Goal: Information Seeking & Learning: Understand process/instructions

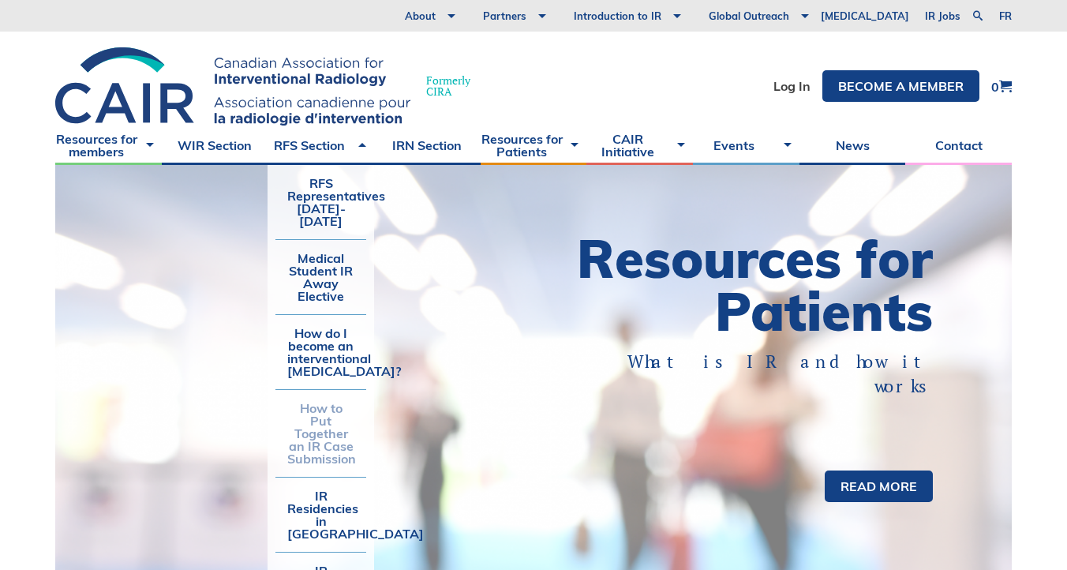
click at [312, 432] on link "How to Put Together an IR Case Submission" at bounding box center [320, 433] width 91 height 87
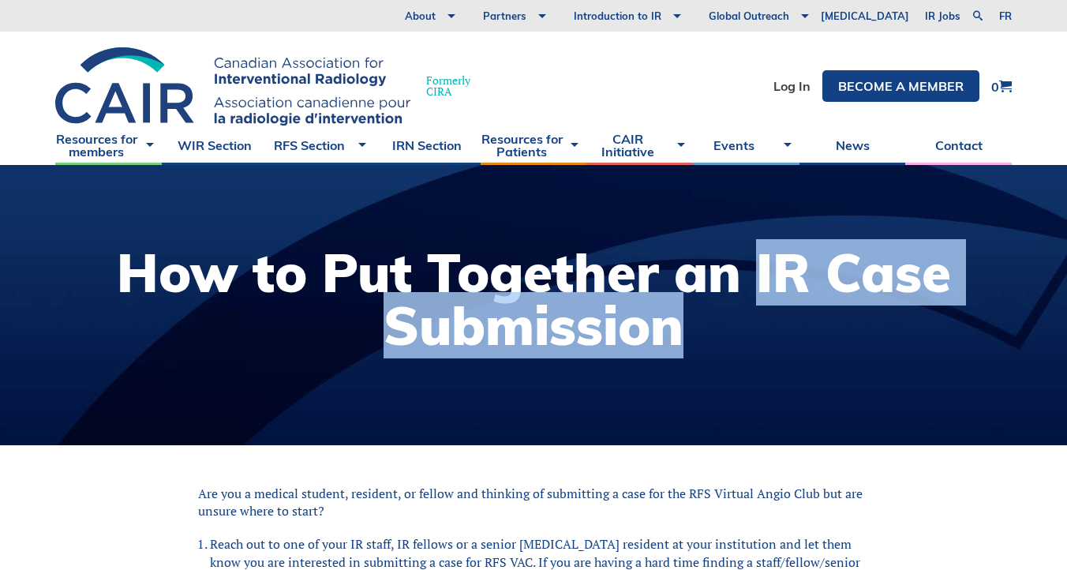
drag, startPoint x: 759, startPoint y: 264, endPoint x: 849, endPoint y: 309, distance: 100.2
click at [849, 309] on h1 "How to Put Together an IR Case Submission" at bounding box center [533, 299] width 1035 height 106
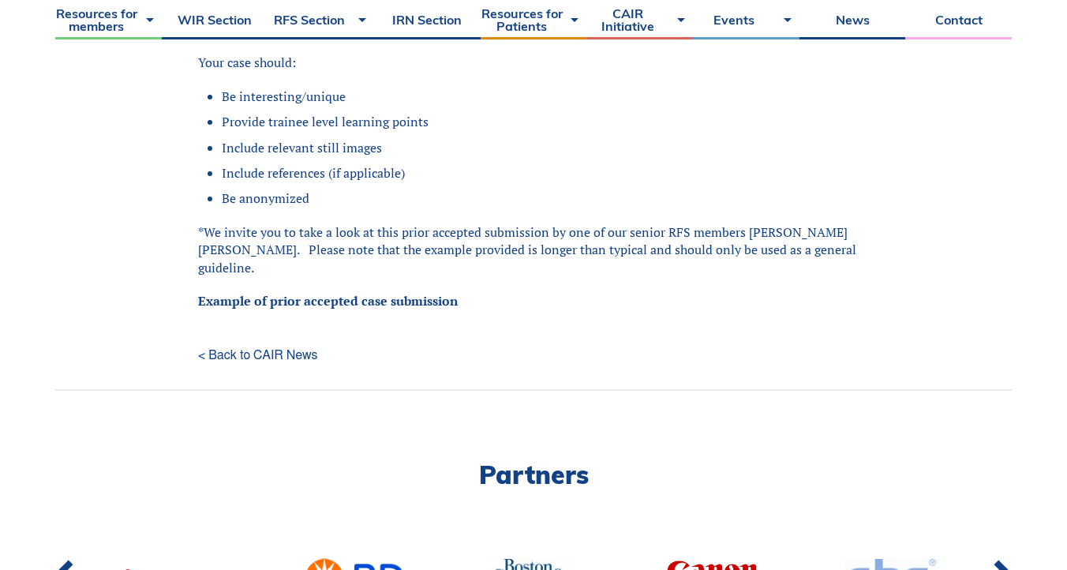
scroll to position [627, 0]
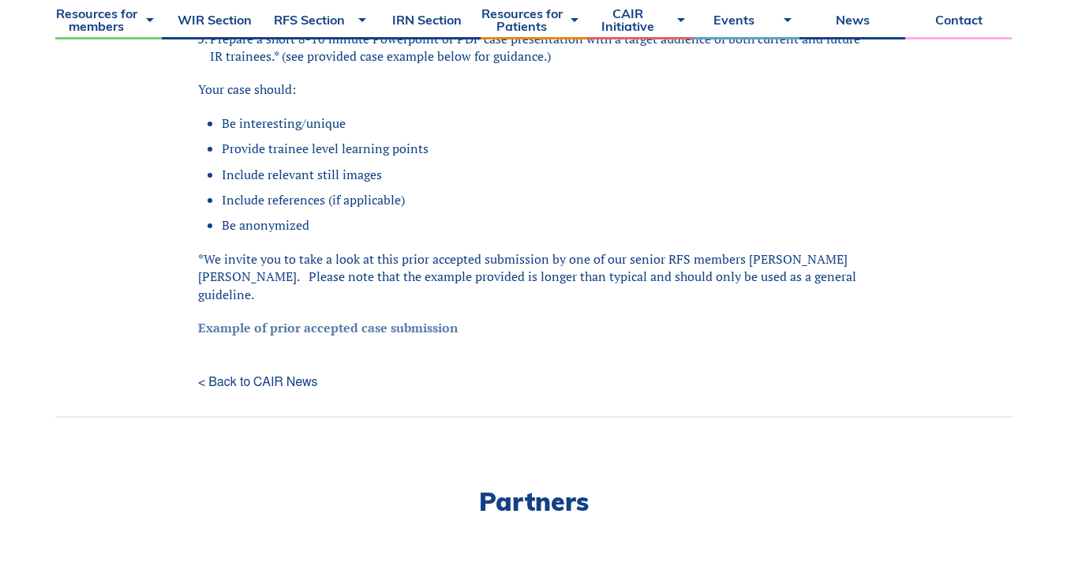
click at [401, 319] on link "Example of prior accepted case submission" at bounding box center [328, 327] width 260 height 17
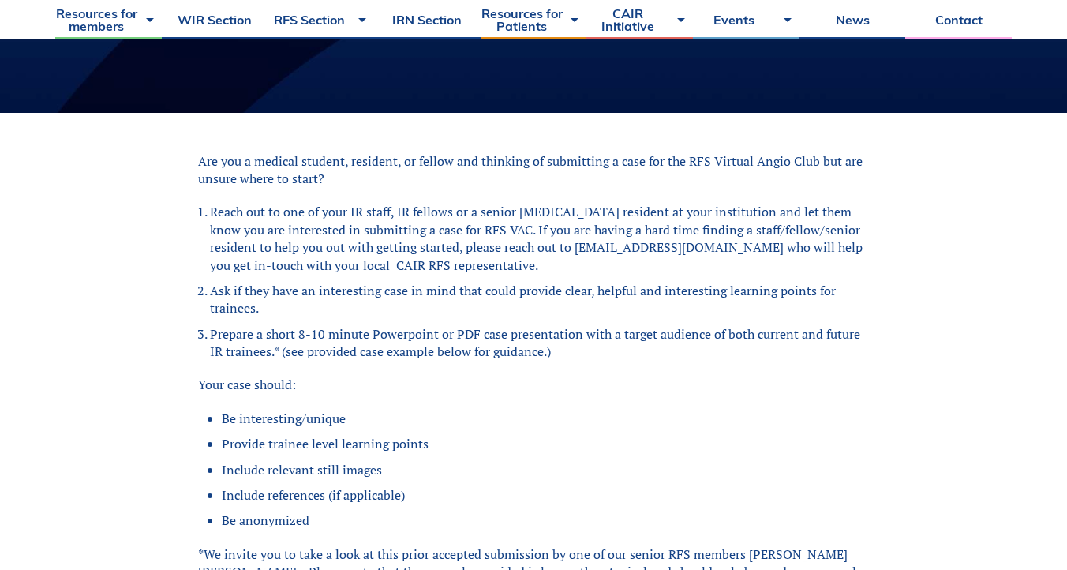
scroll to position [0, 0]
